Goal: Task Accomplishment & Management: Manage account settings

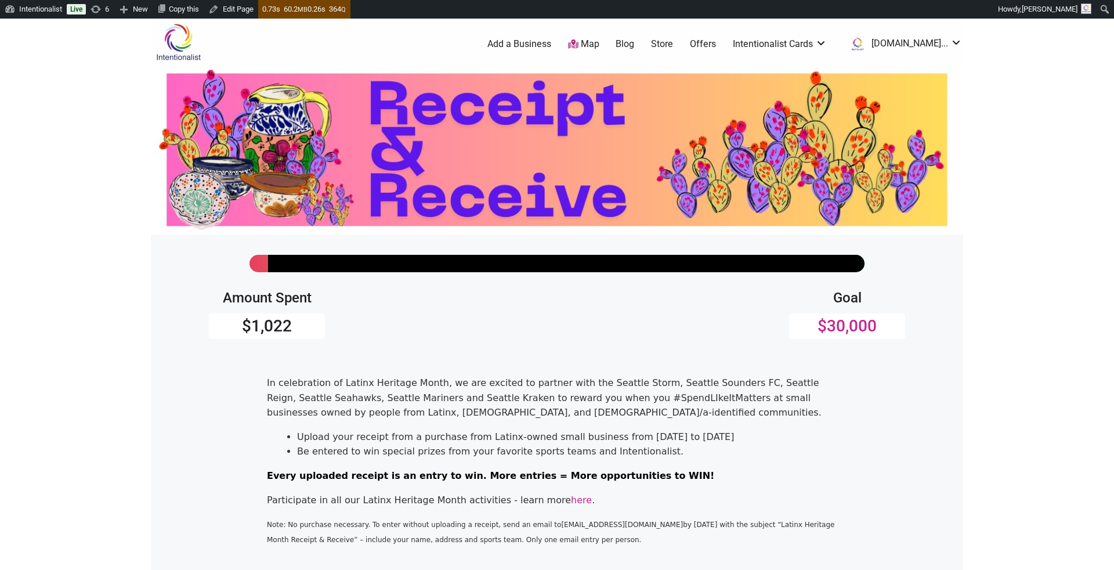
scroll to position [55, 0]
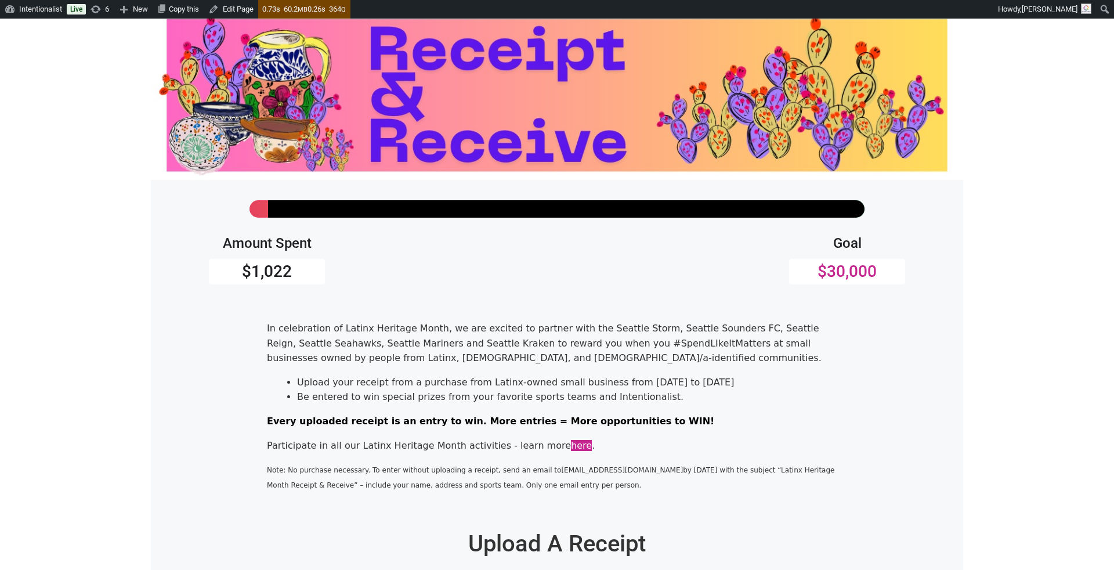
click at [571, 442] on link "here" at bounding box center [581, 445] width 21 height 11
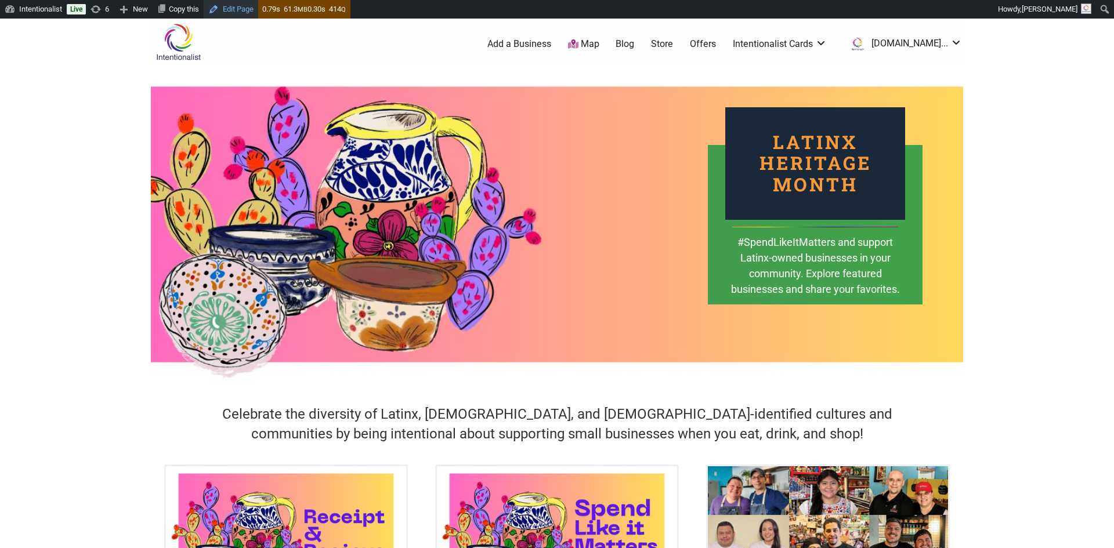
click at [253, 7] on link "Edit Page" at bounding box center [231, 9] width 55 height 19
